Goal: Information Seeking & Learning: Learn about a topic

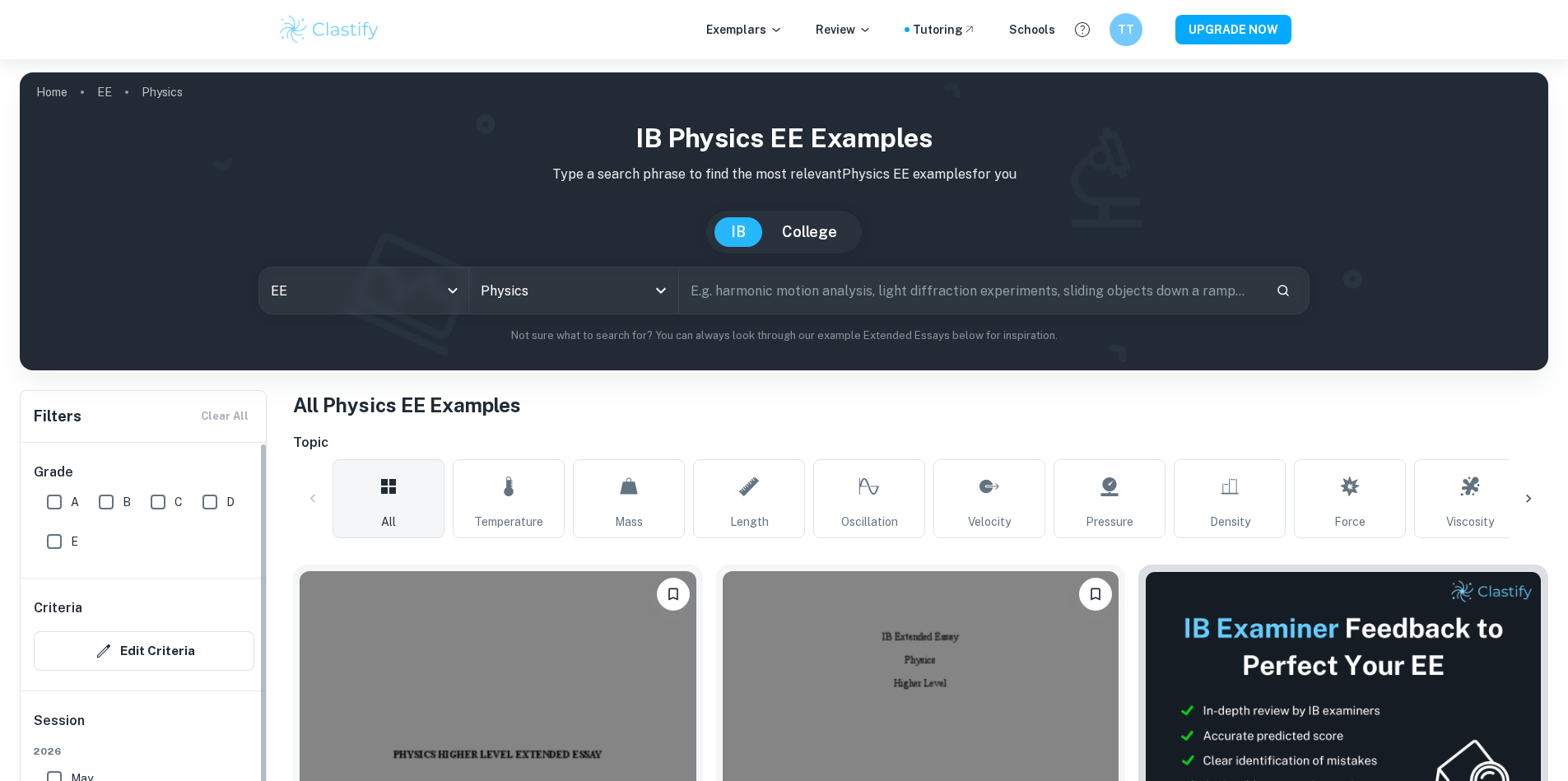
click at [69, 500] on input "A" at bounding box center [54, 502] width 33 height 33
checkbox input "true"
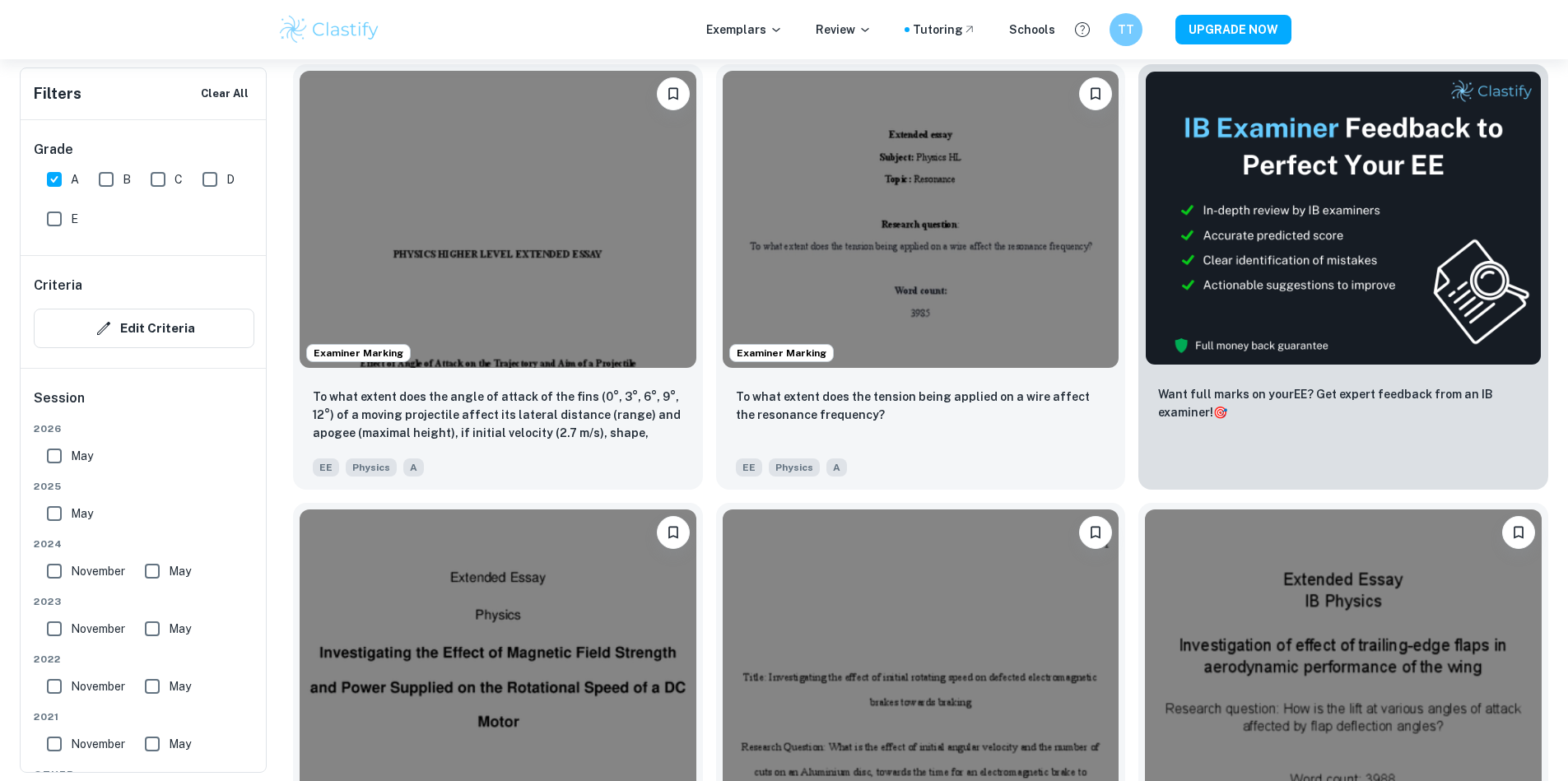
scroll to position [592, 0]
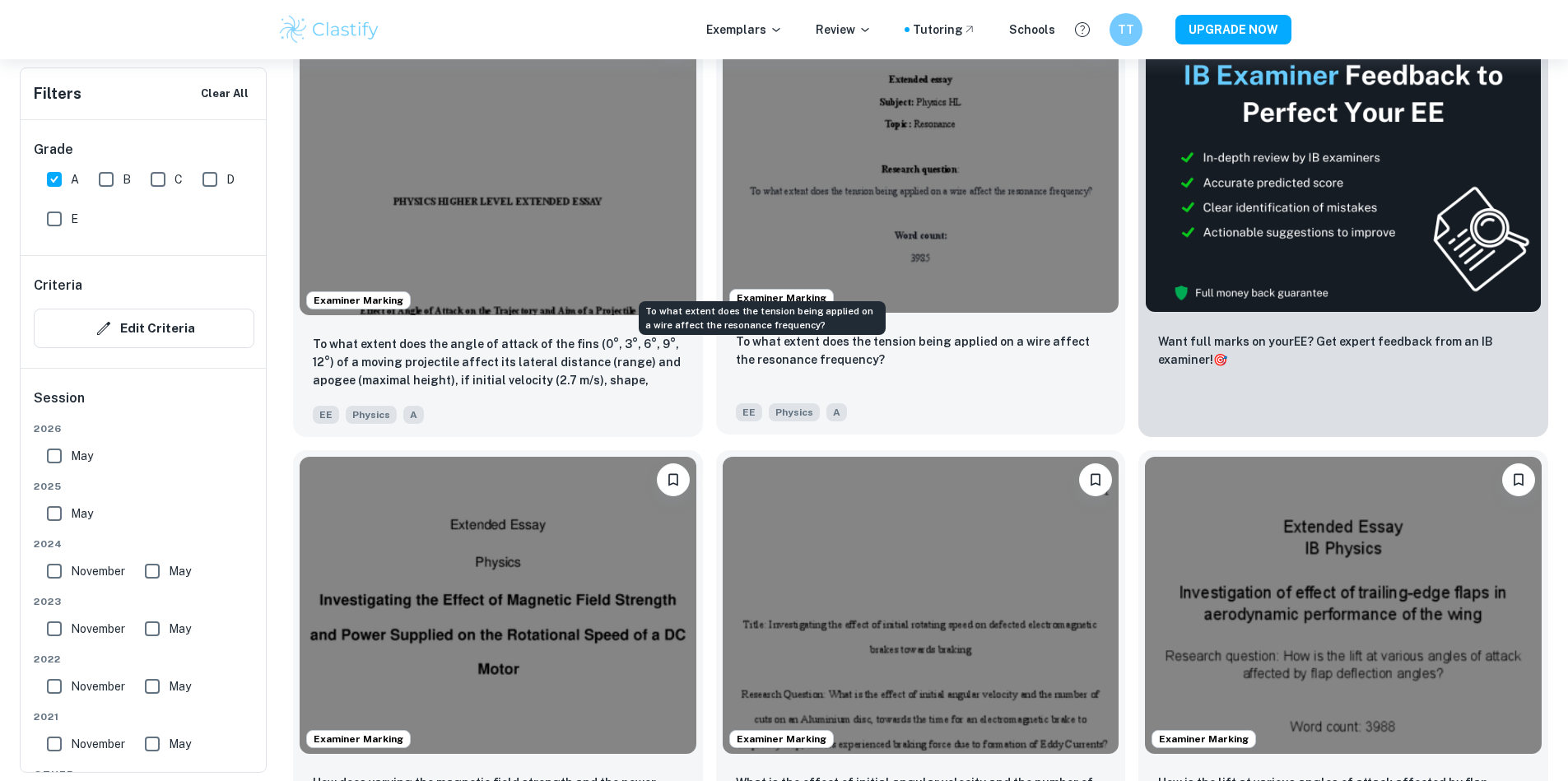
click at [804, 333] on p "To what extent does the tension being applied on a wire affect the resonance fr…" at bounding box center [921, 350] width 370 height 36
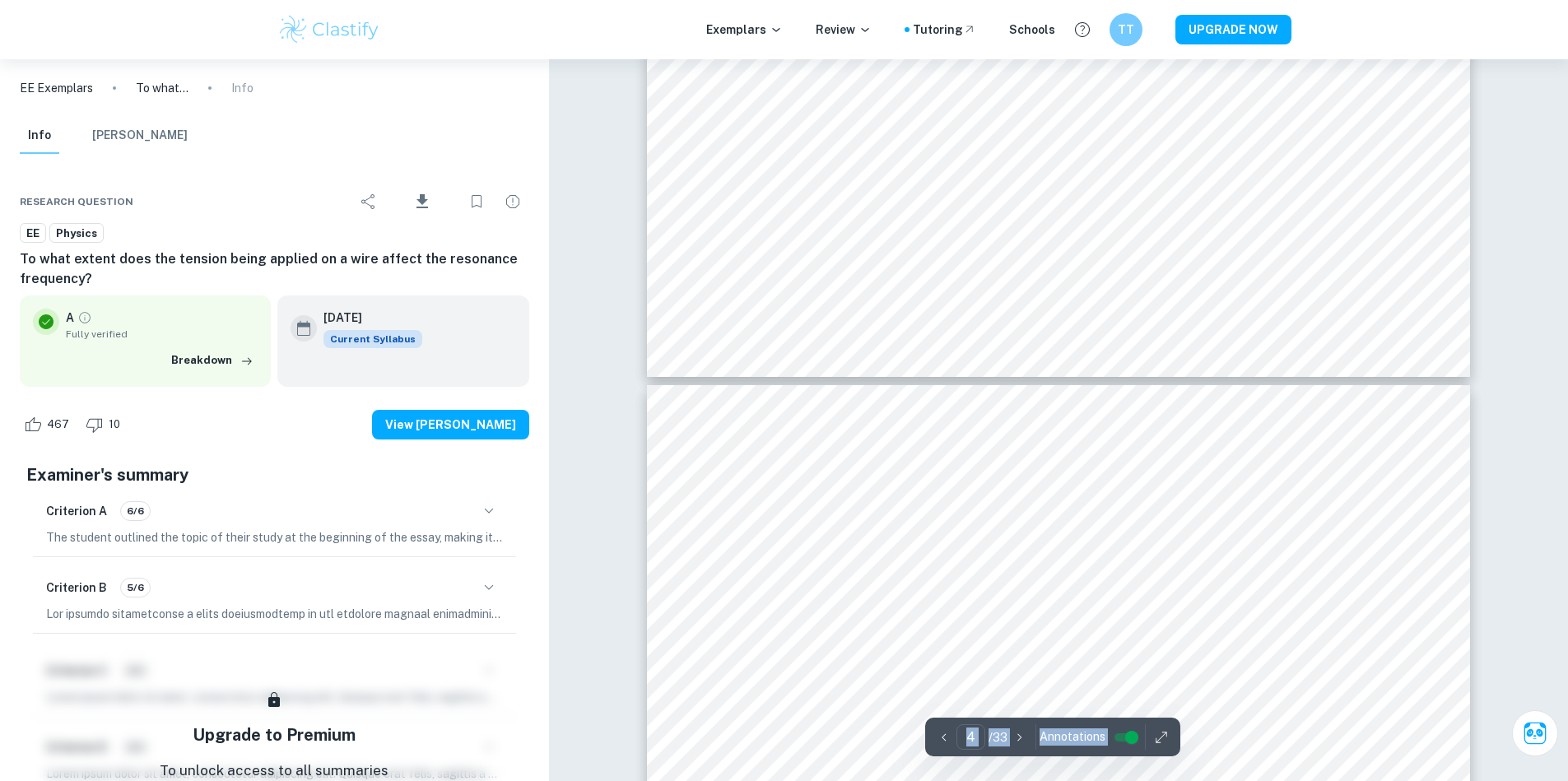
type input "5"
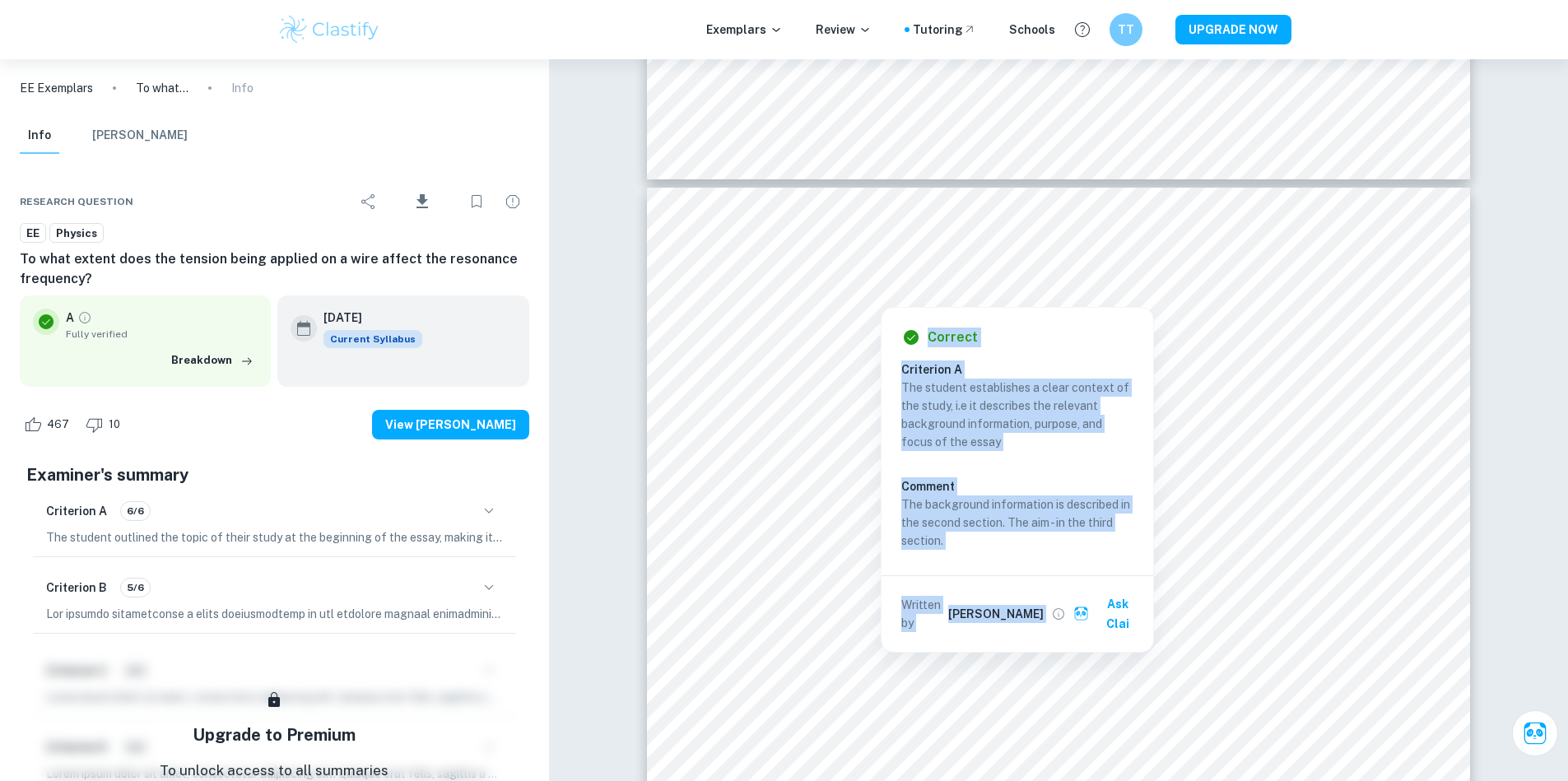
click at [976, 446] on p "The student establishes a clear context of the study, i.e it describes the rele…" at bounding box center [1017, 415] width 233 height 73
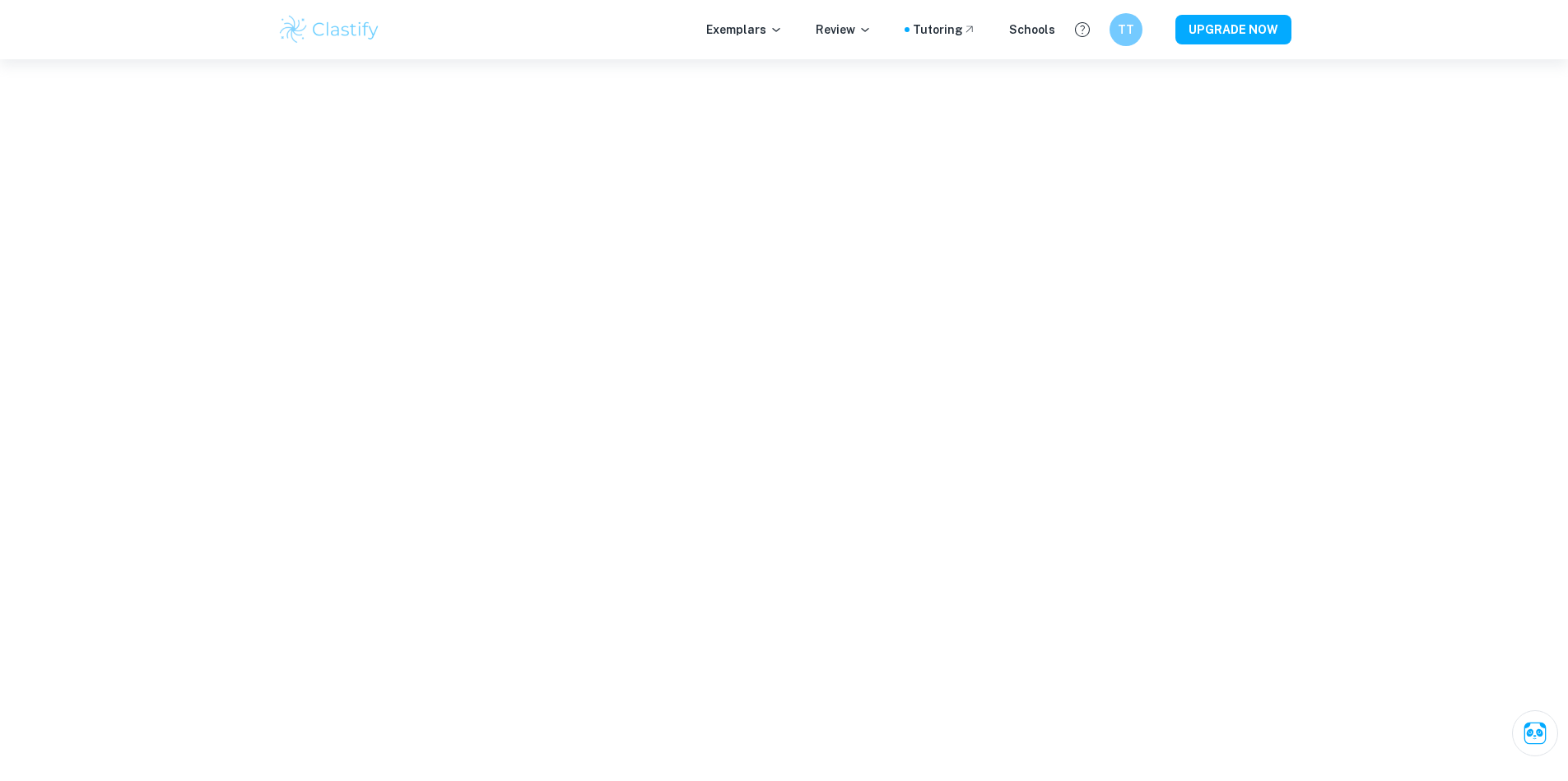
scroll to position [699, 0]
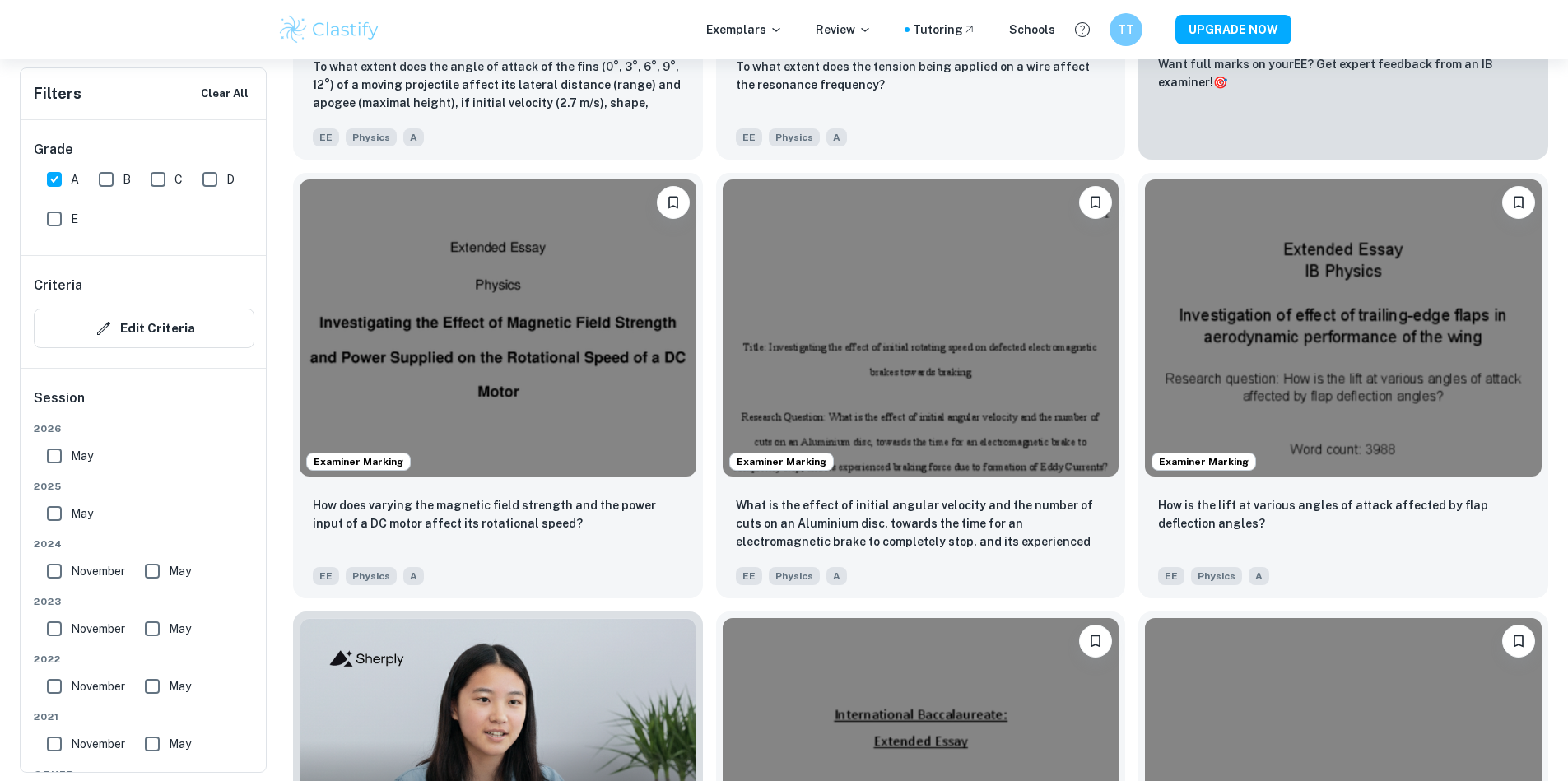
scroll to position [988, 0]
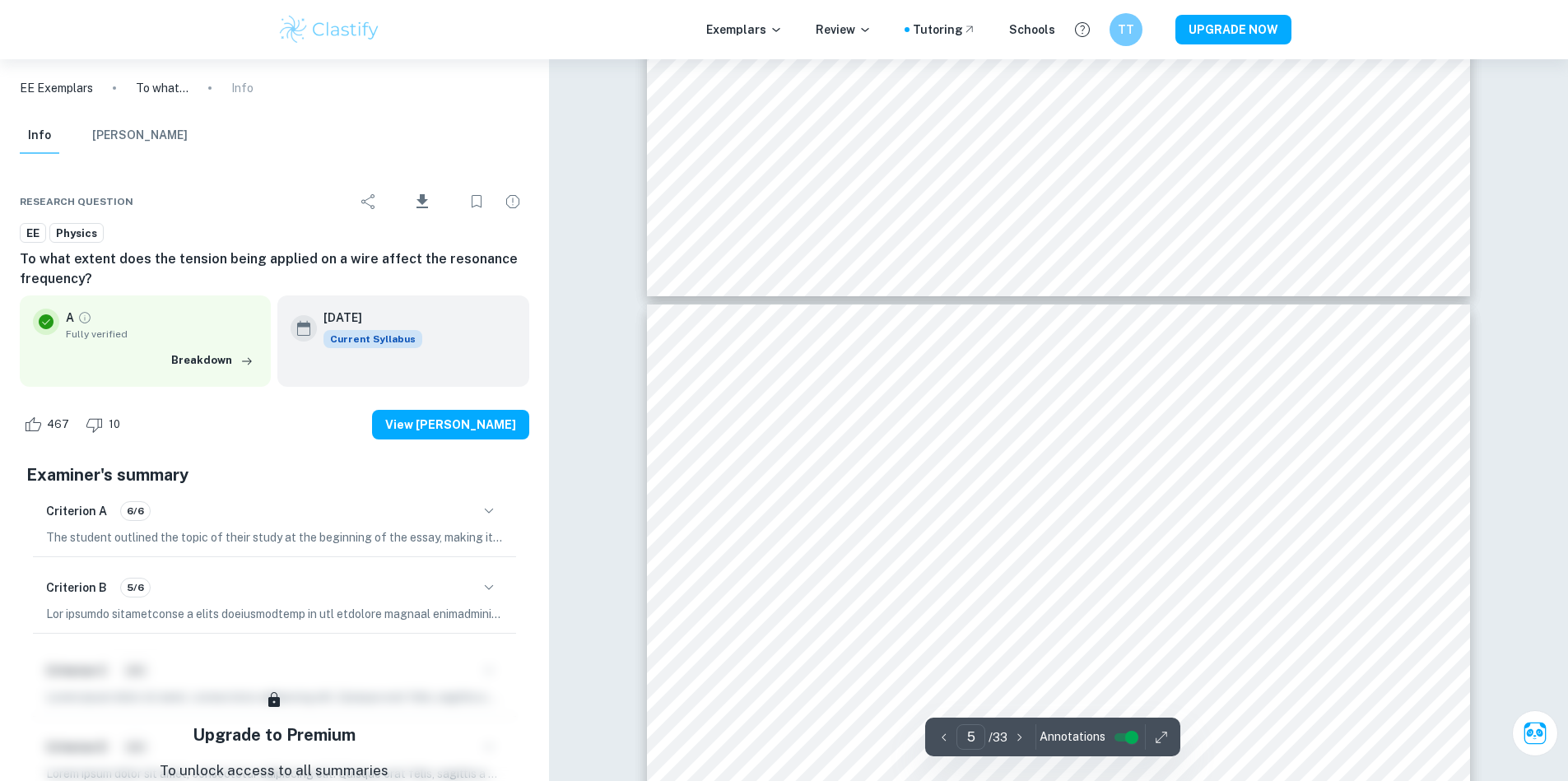
scroll to position [4346, 0]
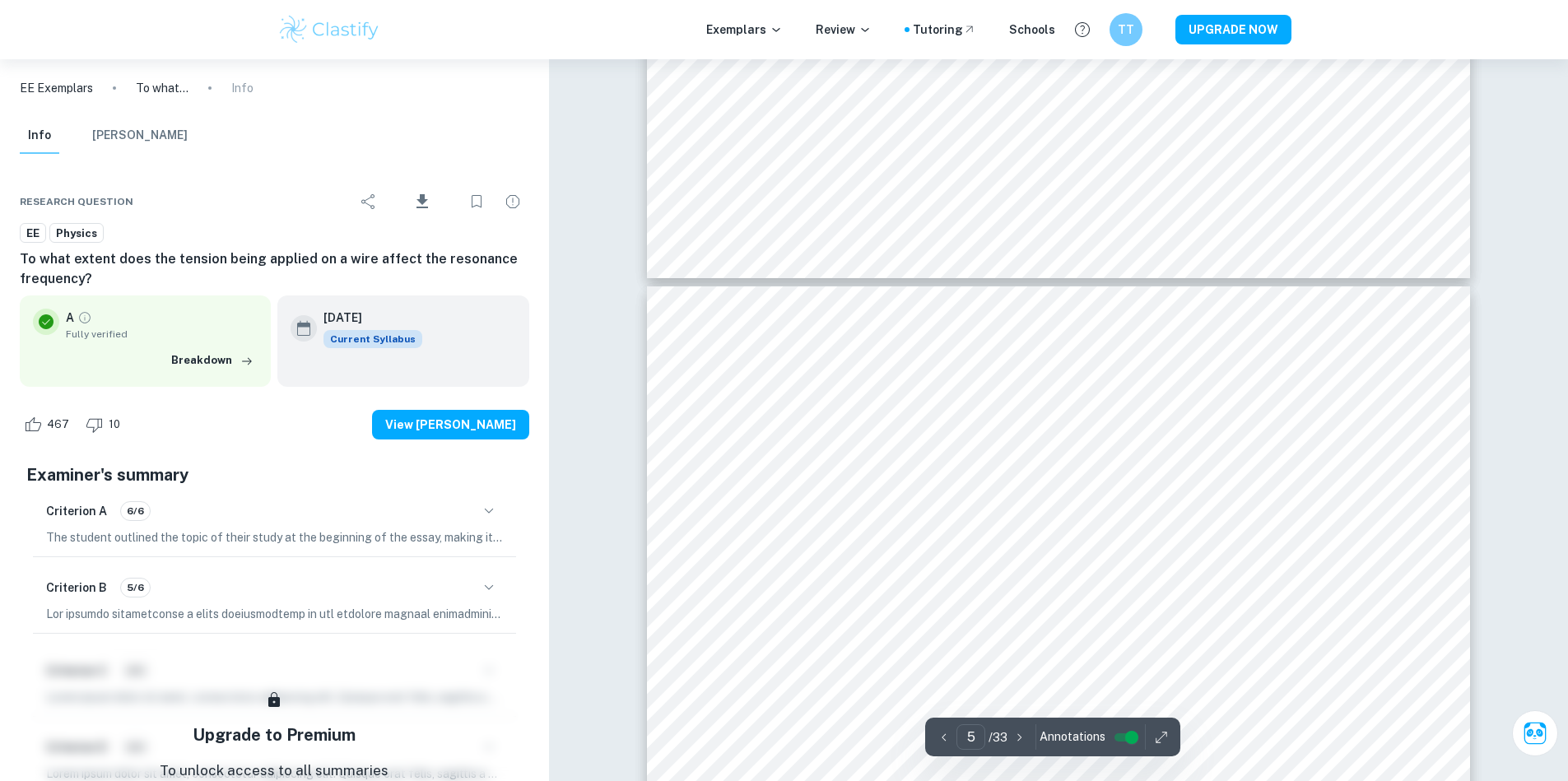
type input "4"
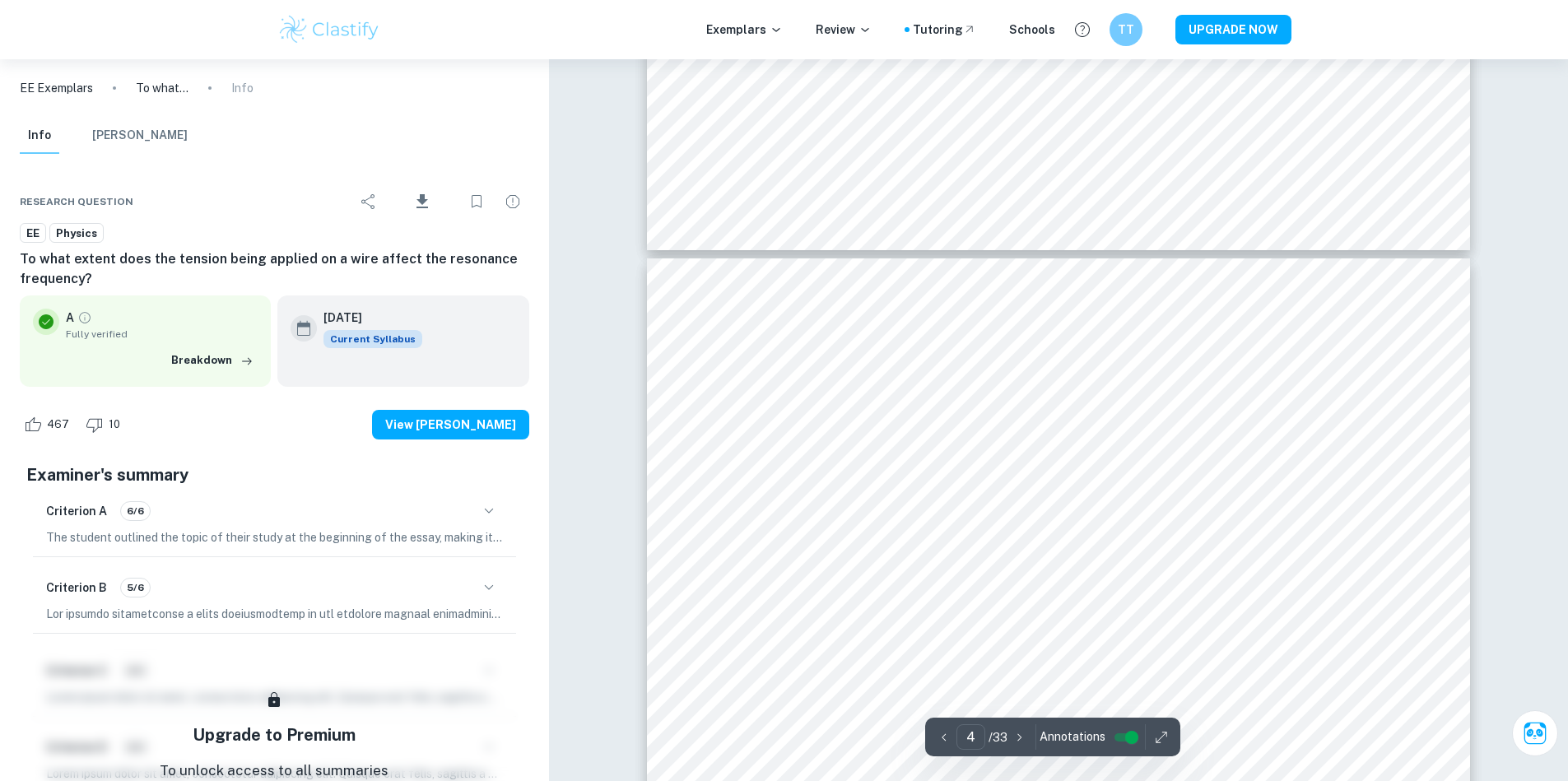
scroll to position [3260, 0]
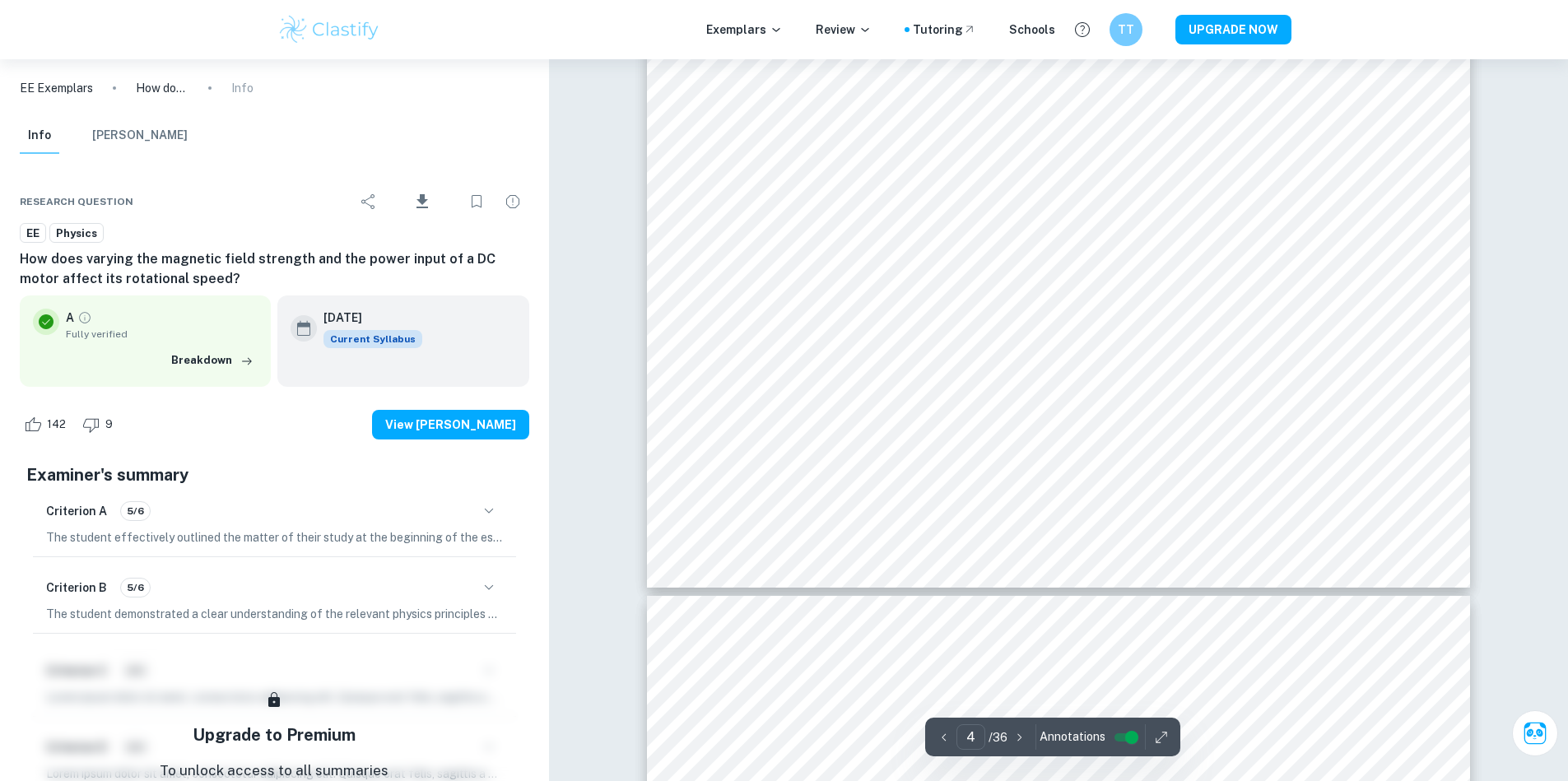
scroll to position [3753, 0]
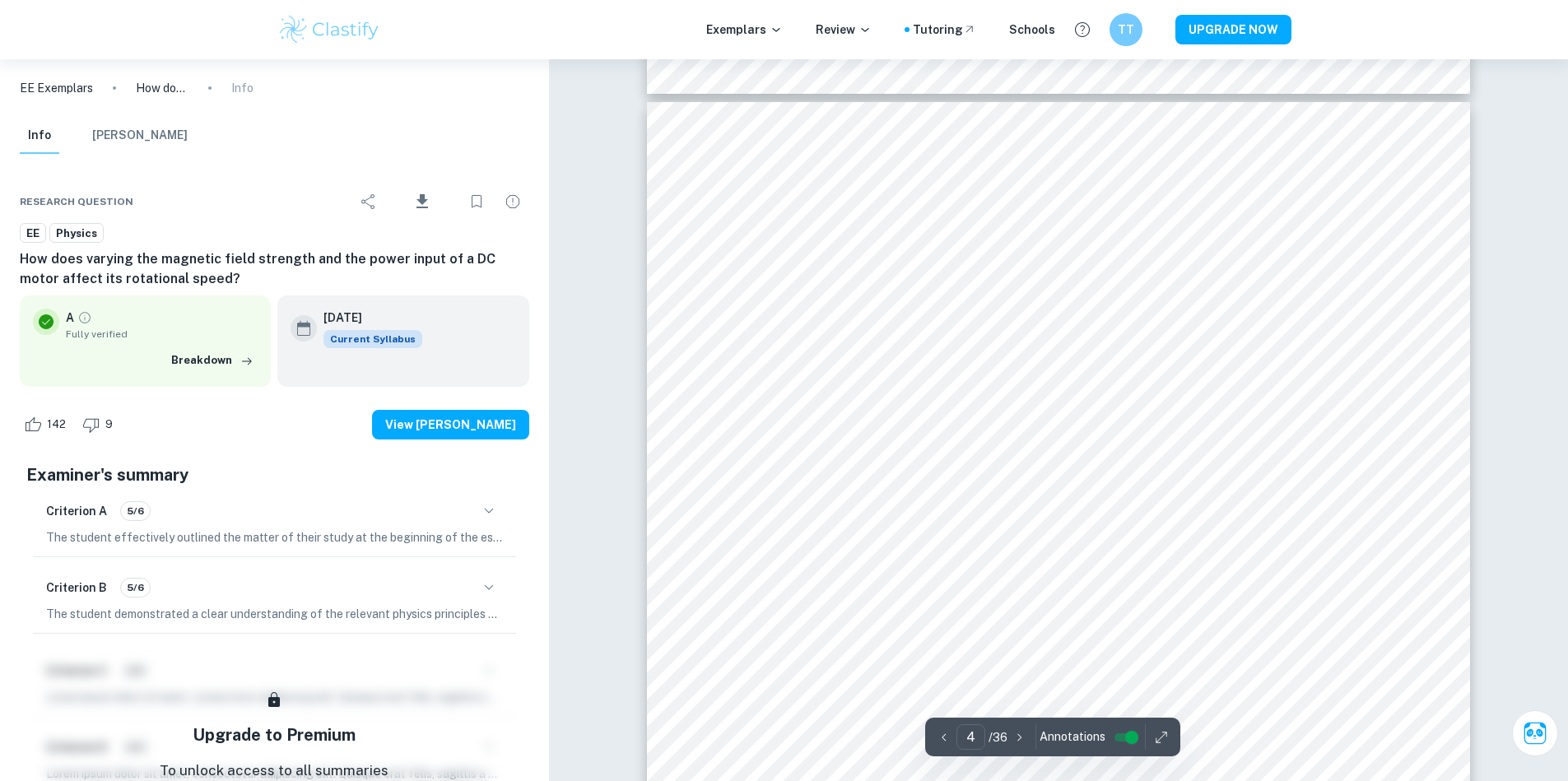
type input "3"
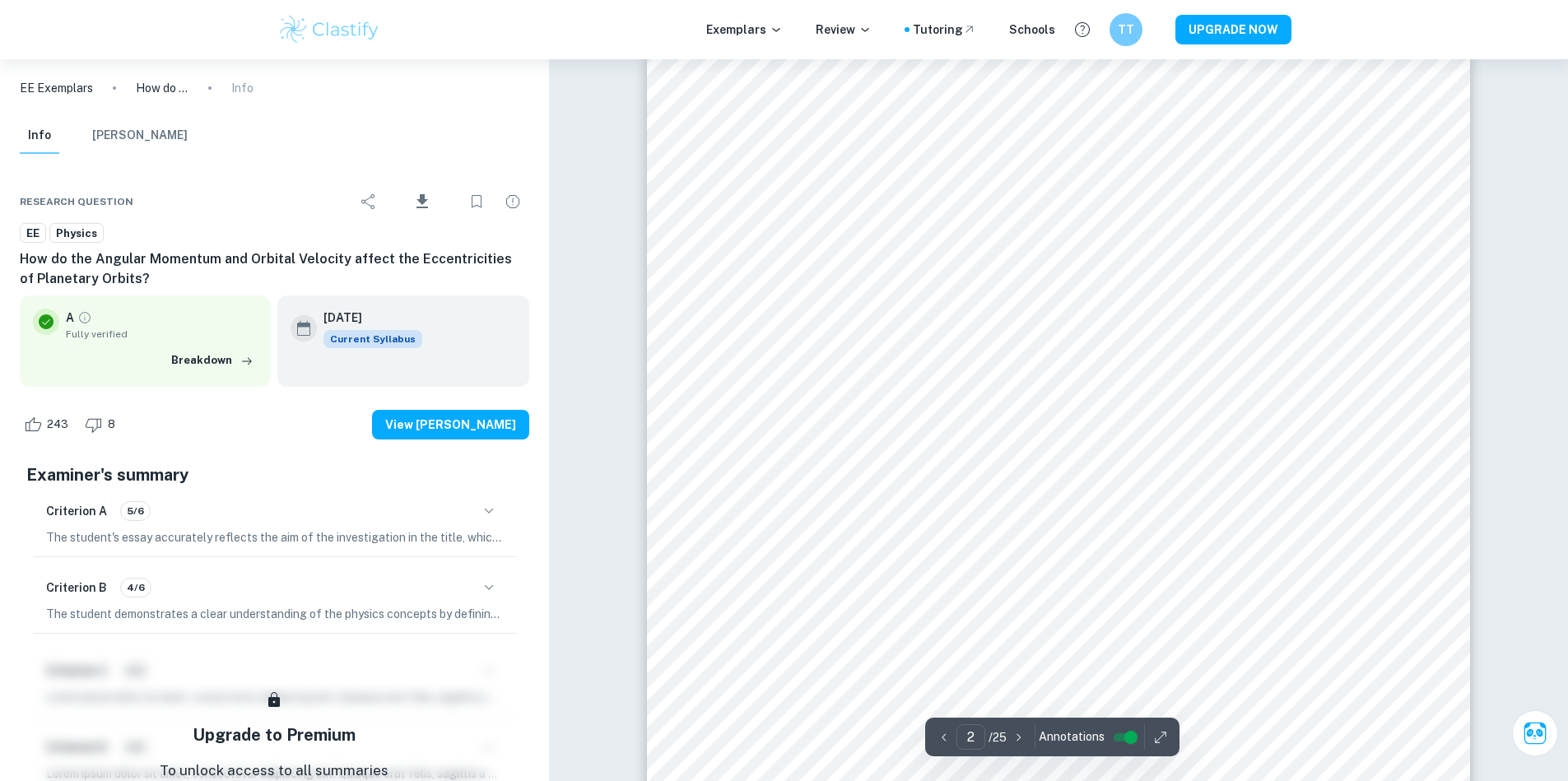
scroll to position [1284, 0]
type input "3"
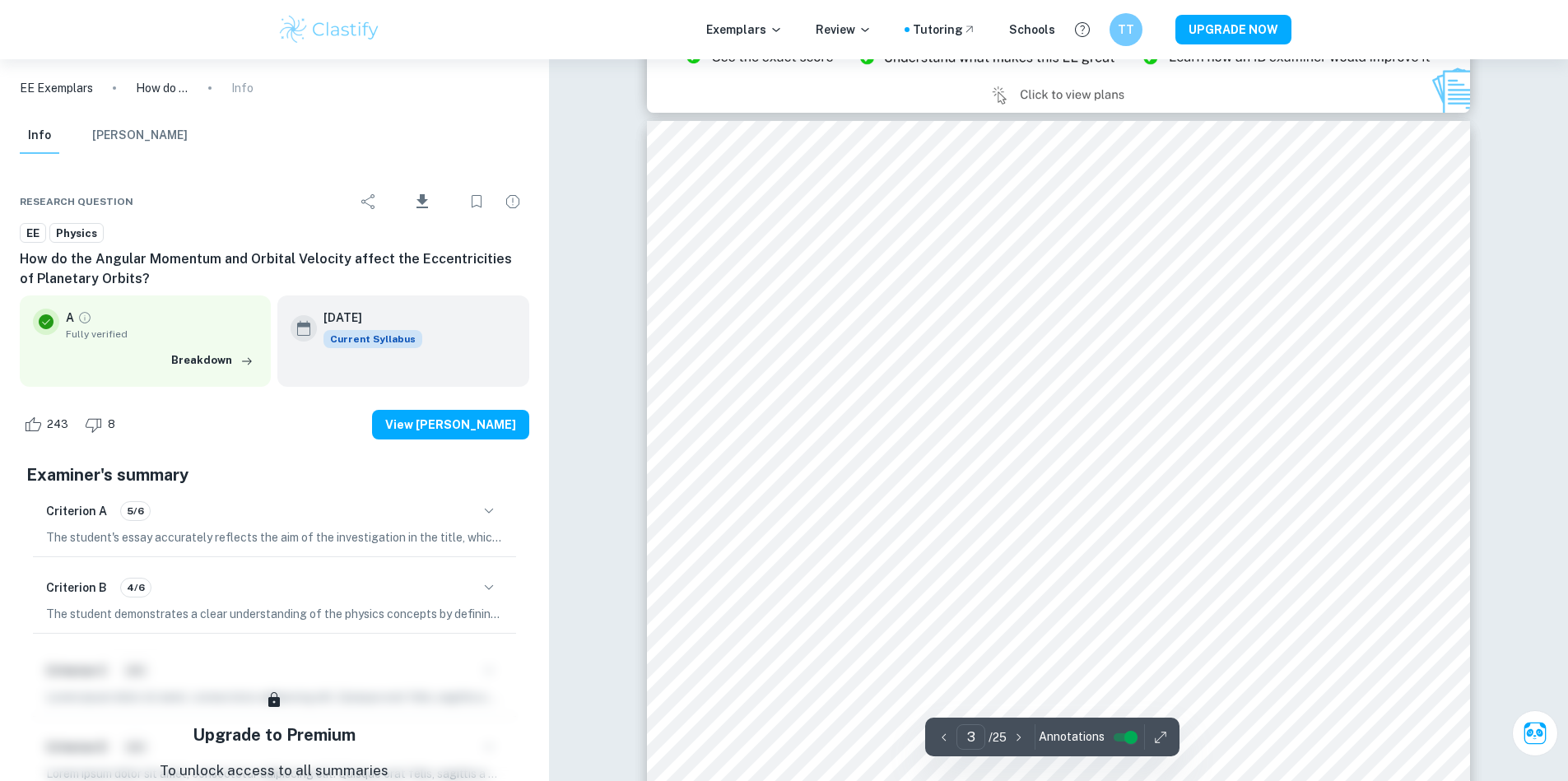
scroll to position [2371, 0]
